Goal: Information Seeking & Learning: Learn about a topic

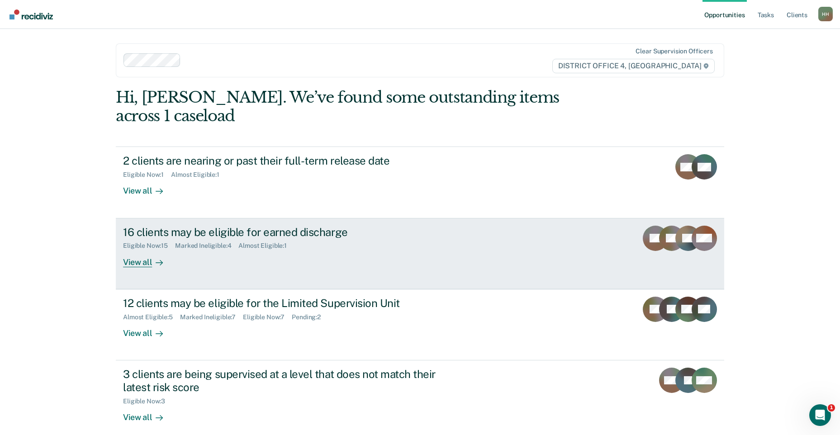
click at [299, 243] on div "16 clients may be eligible for earned discharge Eligible Now : 15 Marked Inelig…" at bounding box center [292, 247] width 339 height 42
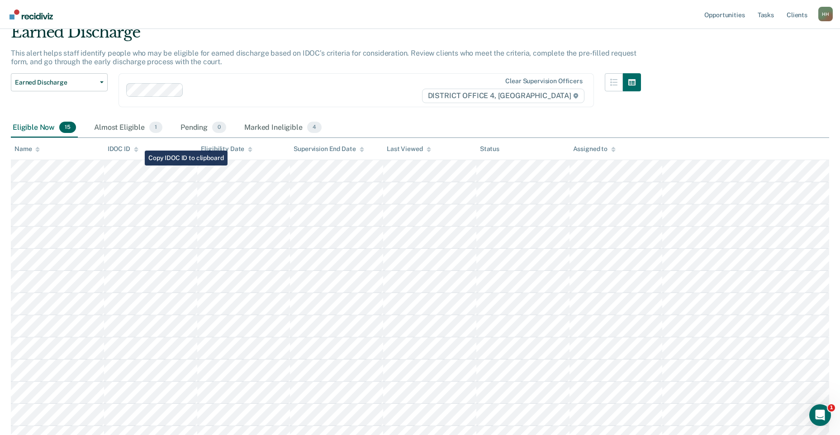
scroll to position [26, 0]
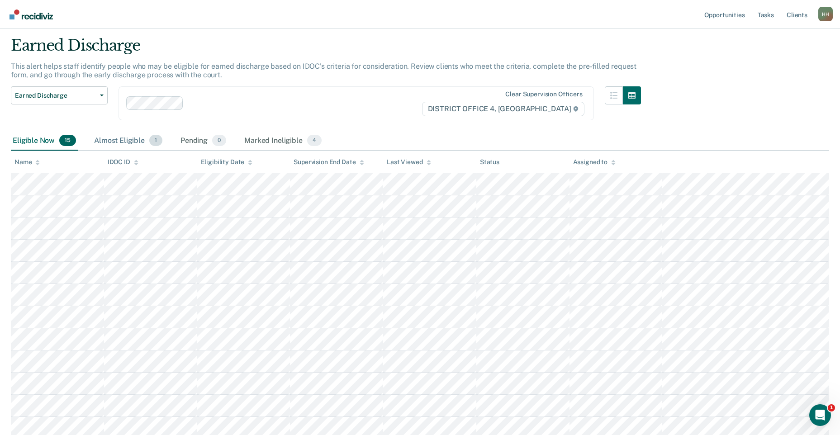
click at [124, 145] on div "Almost Eligible 1" at bounding box center [128, 141] width 72 height 20
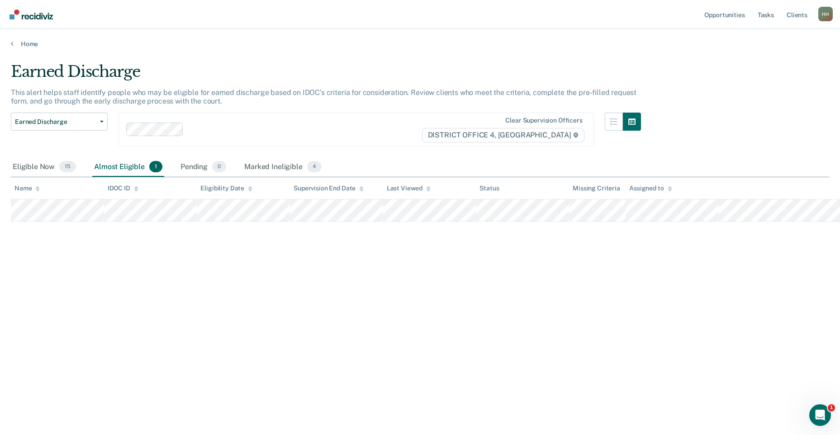
scroll to position [0, 0]
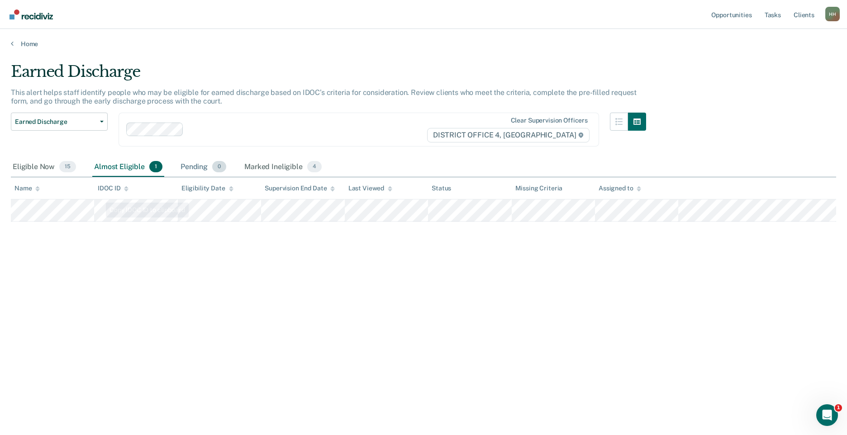
click at [195, 161] on div "Pending 0" at bounding box center [203, 167] width 49 height 20
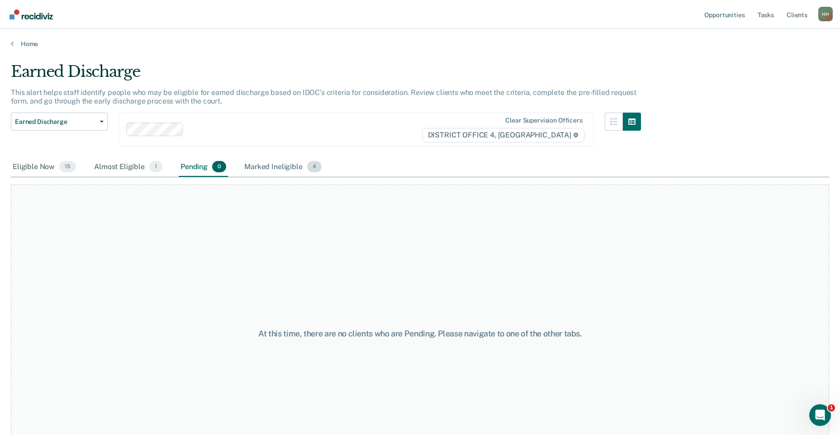
drag, startPoint x: 195, startPoint y: 161, endPoint x: 296, endPoint y: 166, distance: 101.9
click at [296, 166] on div "Marked Ineligible 4" at bounding box center [282, 167] width 81 height 20
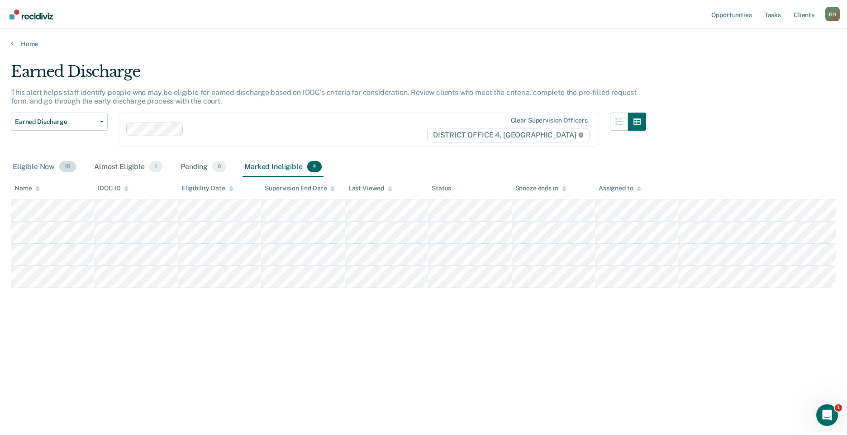
click at [45, 167] on div "Eligible Now 15" at bounding box center [44, 167] width 67 height 20
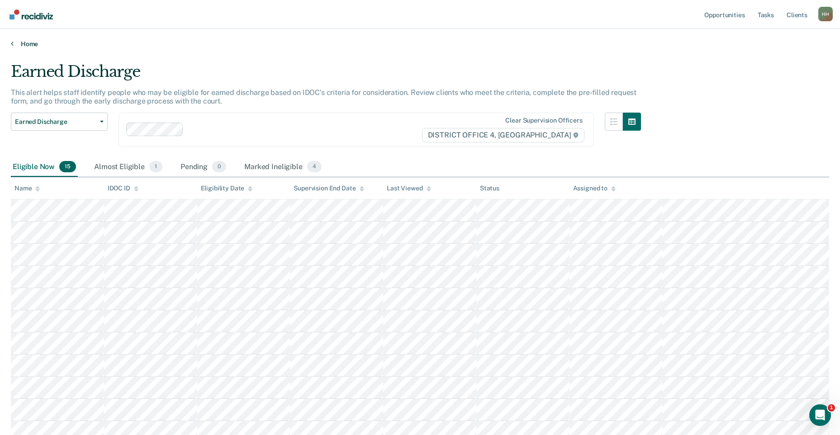
click at [21, 43] on link "Home" at bounding box center [420, 44] width 818 height 8
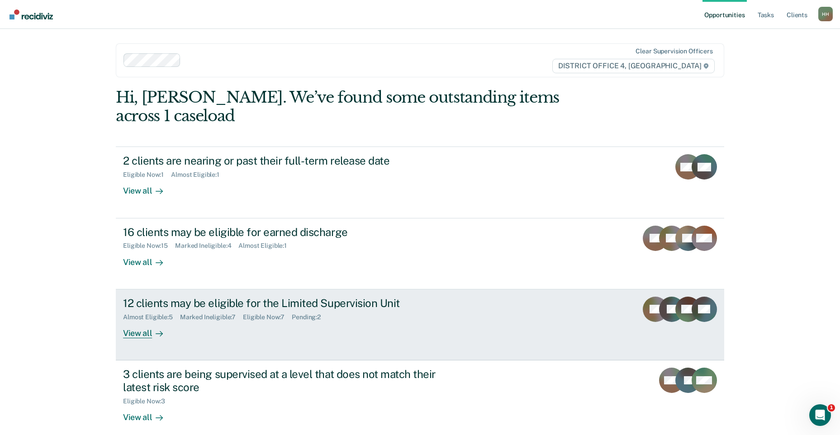
click at [361, 310] on div "Almost Eligible : 5 Marked Ineligible : 7 Eligible Now : 7 Pending : 2" at bounding box center [282, 315] width 318 height 11
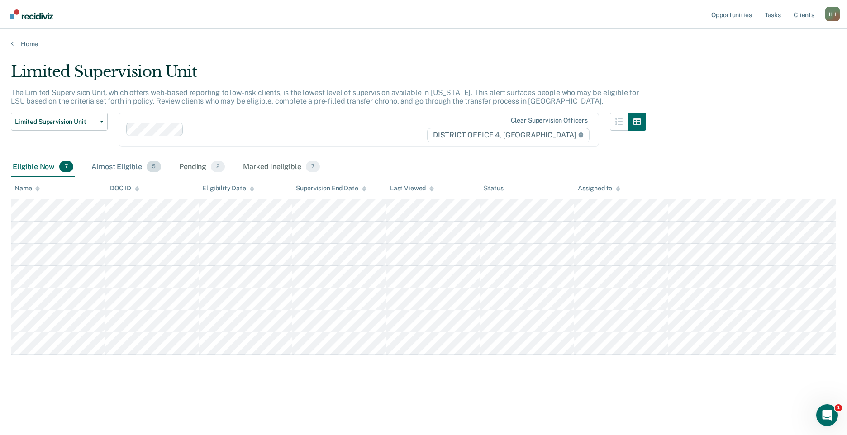
click at [122, 170] on div "Almost Eligible 5" at bounding box center [126, 167] width 73 height 20
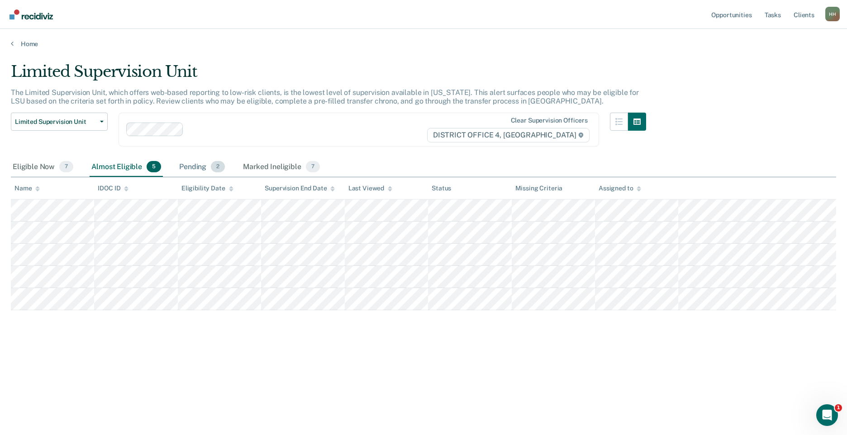
click at [195, 168] on div "Pending 2" at bounding box center [201, 167] width 49 height 20
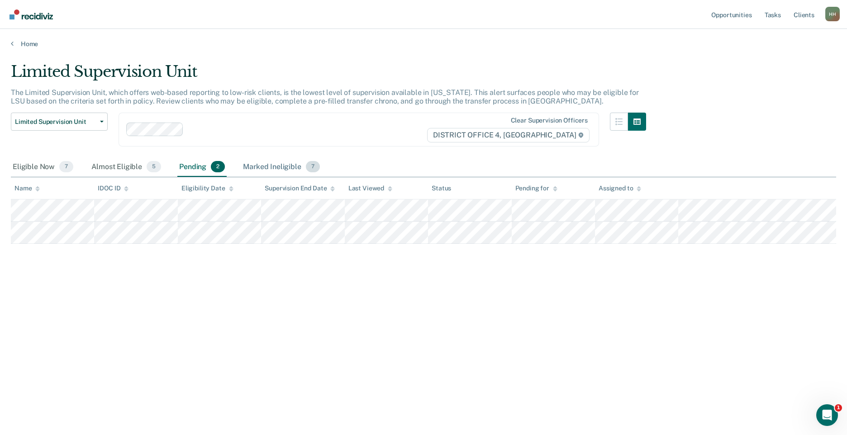
click at [284, 167] on div "Marked Ineligible 7" at bounding box center [281, 167] width 81 height 20
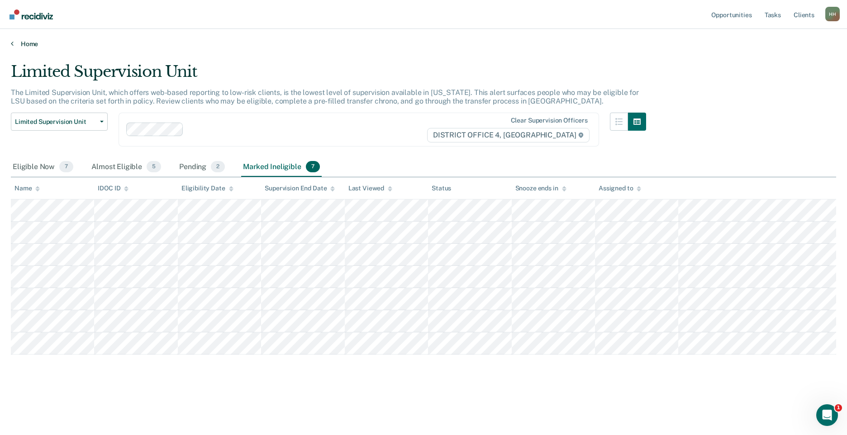
click at [19, 43] on link "Home" at bounding box center [423, 44] width 825 height 8
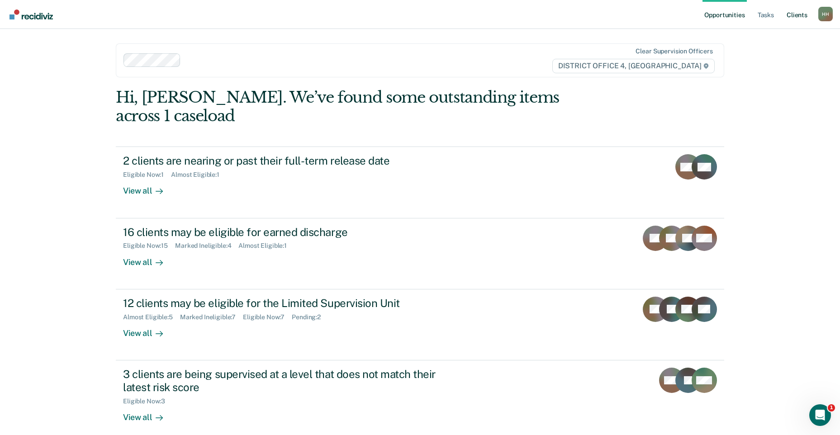
click at [800, 20] on link "Client s" at bounding box center [797, 14] width 24 height 29
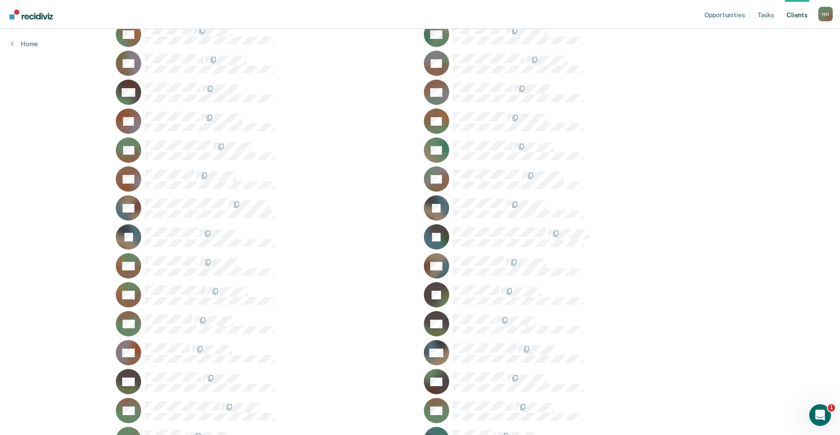
scroll to position [317, 0]
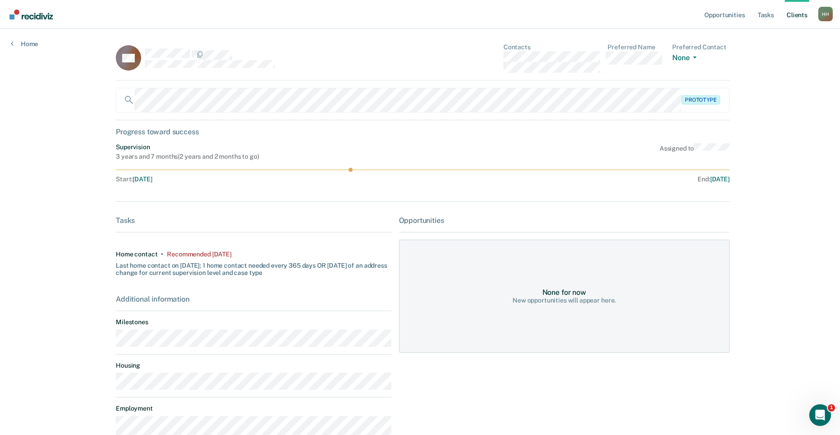
drag, startPoint x: 348, startPoint y: 169, endPoint x: 371, endPoint y: 172, distance: 23.7
click at [371, 172] on div "Supervision 3 years and 7 months ( 2 years and 2 months to go ) Assigned to Sta…" at bounding box center [423, 164] width 614 height 43
click at [710, 178] on span "[DATE]" at bounding box center [719, 179] width 19 height 7
click at [14, 43] on link "Home" at bounding box center [24, 44] width 27 height 8
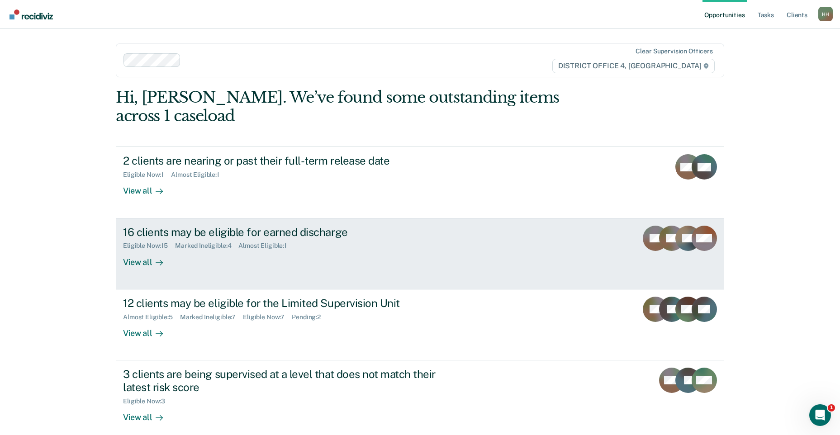
click at [371, 238] on div "16 clients may be eligible for earned discharge Eligible Now : 15 Marked Inelig…" at bounding box center [292, 247] width 339 height 42
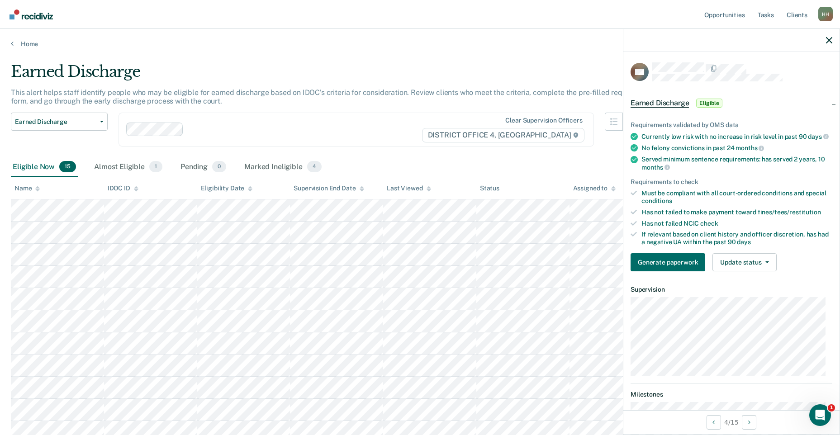
click at [534, 57] on main "Earned Discharge This alert helps staff identify people who may be eligible for…" at bounding box center [420, 321] width 840 height 547
click at [407, 151] on div "Earned Discharge Release from Supervision Earned Discharge Limited Supervision …" at bounding box center [326, 135] width 630 height 45
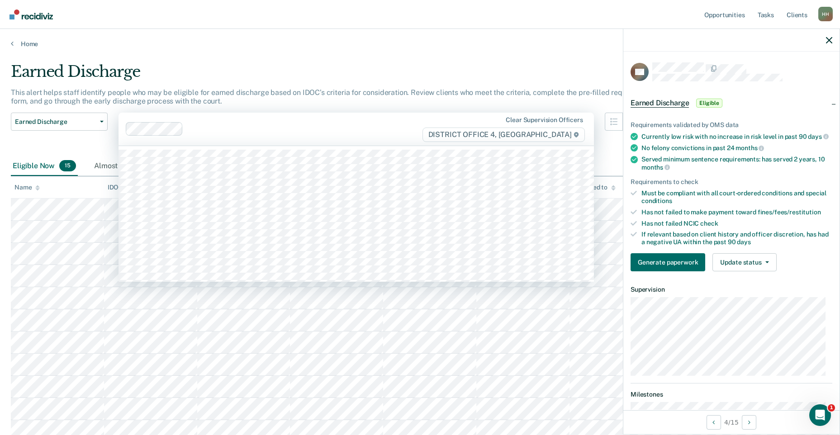
click at [415, 119] on div "Clear supervision officers DISTRICT OFFICE 4, [GEOGRAPHIC_DATA]" at bounding box center [356, 129] width 475 height 33
click at [389, 71] on div "Earned Discharge" at bounding box center [326, 75] width 630 height 26
